Goal: Task Accomplishment & Management: Manage account settings

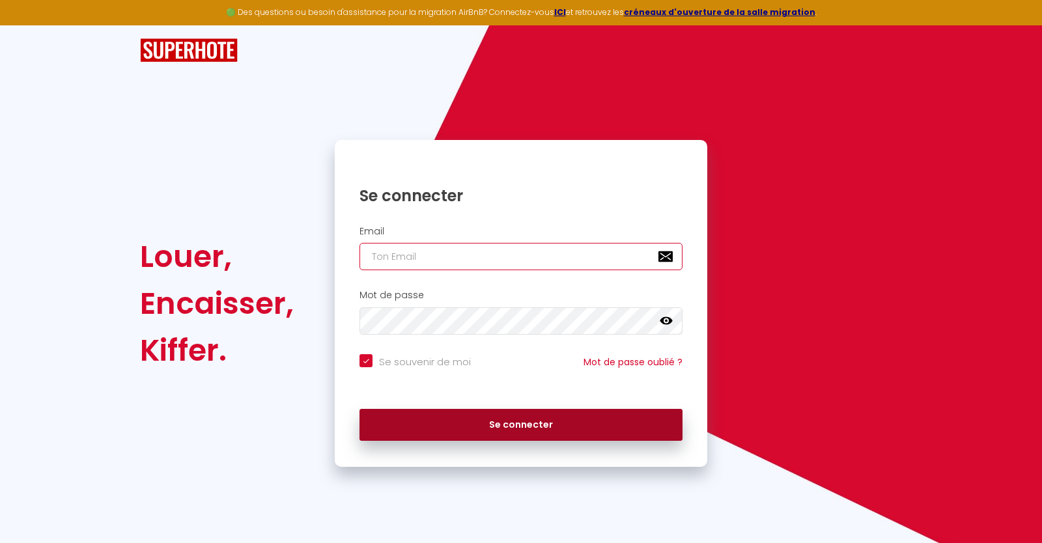
type input "[EMAIL_ADDRESS][DOMAIN_NAME]"
click at [491, 420] on button "Se connecter" at bounding box center [521, 425] width 323 height 33
checkbox input "true"
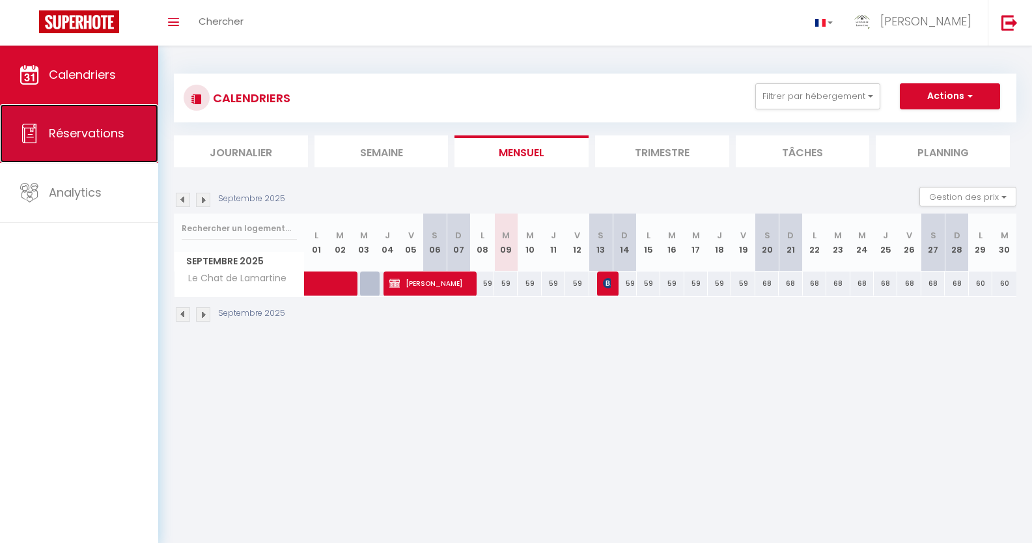
click at [98, 133] on span "Réservations" at bounding box center [87, 133] width 76 height 16
select select "not_cancelled"
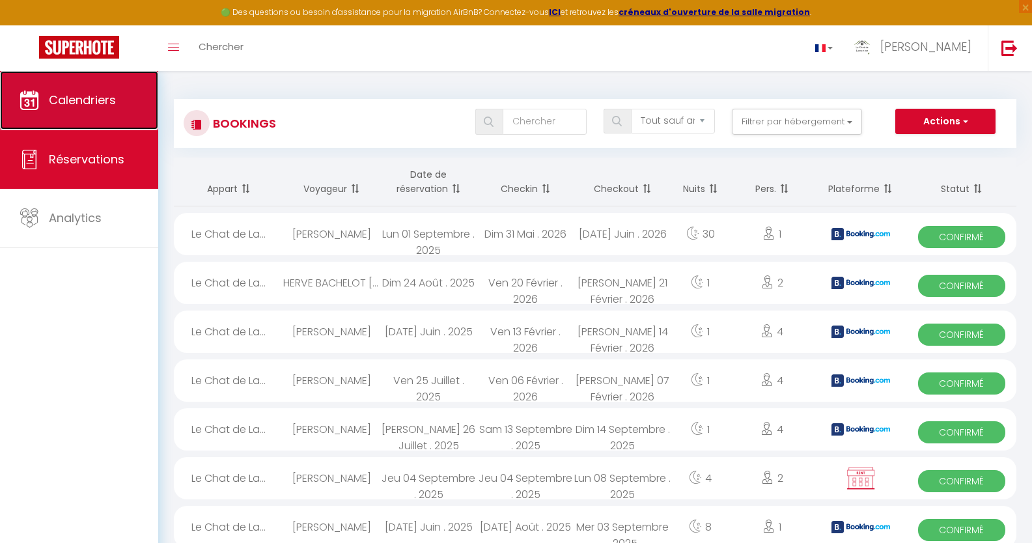
click at [105, 100] on span "Calendriers" at bounding box center [82, 100] width 67 height 16
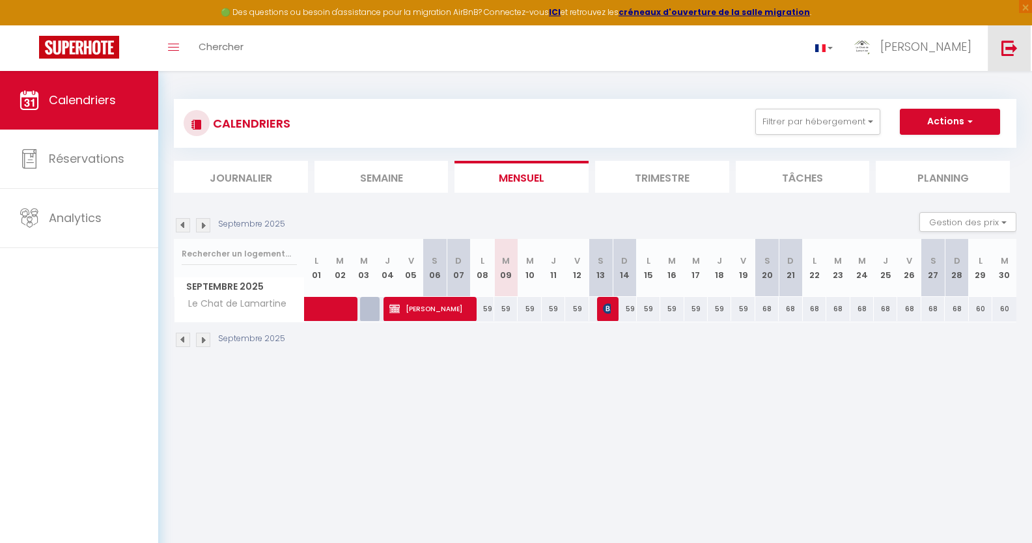
click at [995, 49] on link at bounding box center [1009, 48] width 43 height 46
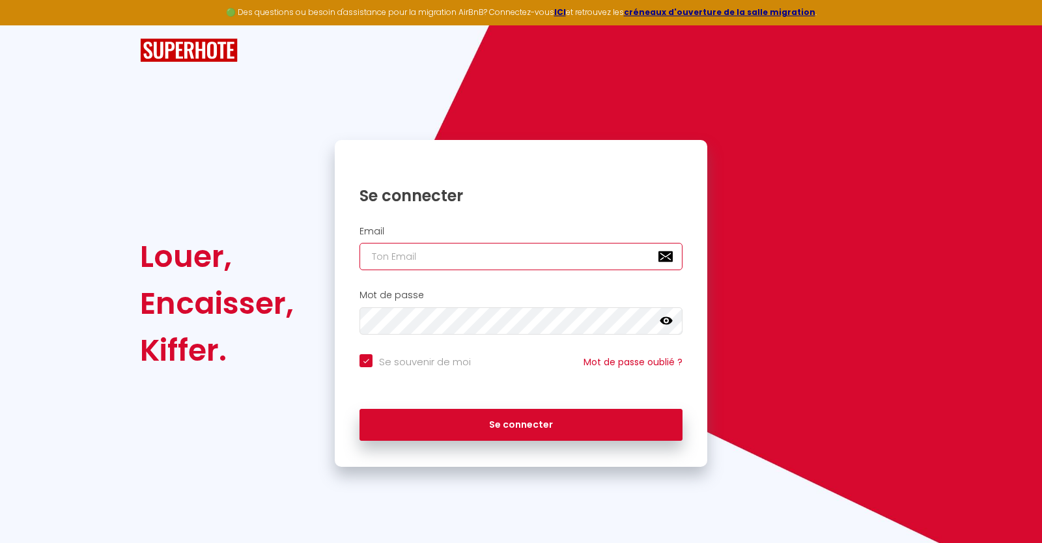
type input "[EMAIL_ADDRESS][DOMAIN_NAME]"
checkbox input "true"
